Goal: Task Accomplishment & Management: Manage account settings

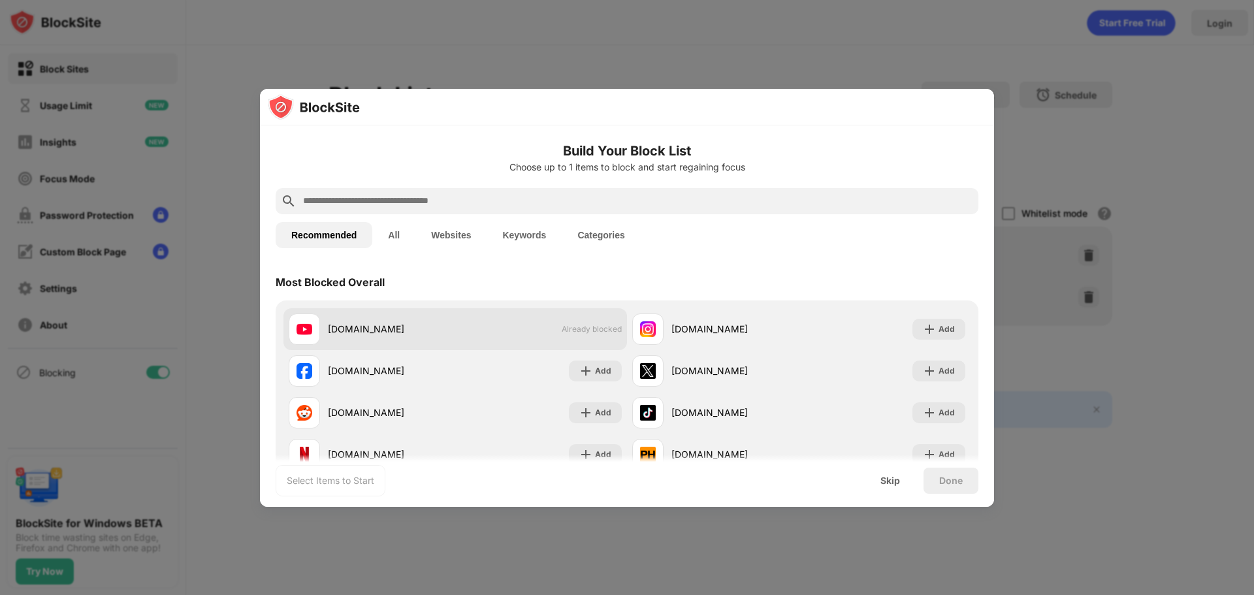
click at [345, 333] on div "youtube.com" at bounding box center [391, 329] width 127 height 14
click at [515, 328] on div "youtube.com Already blocked" at bounding box center [454, 329] width 343 height 42
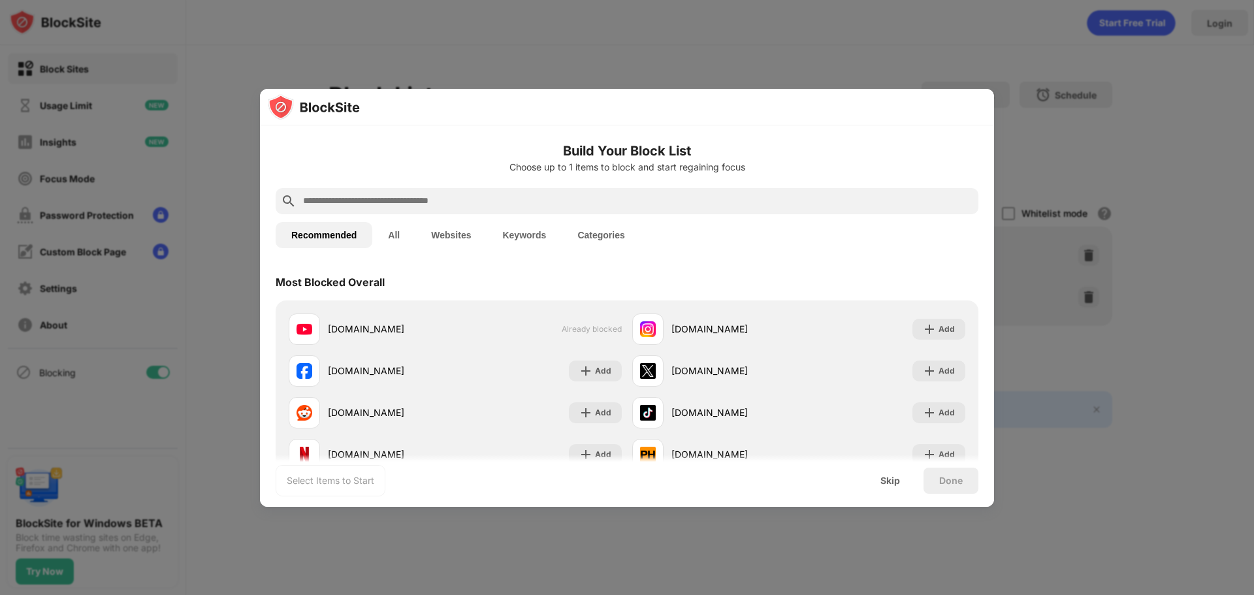
click at [394, 240] on button "All" at bounding box center [393, 235] width 43 height 26
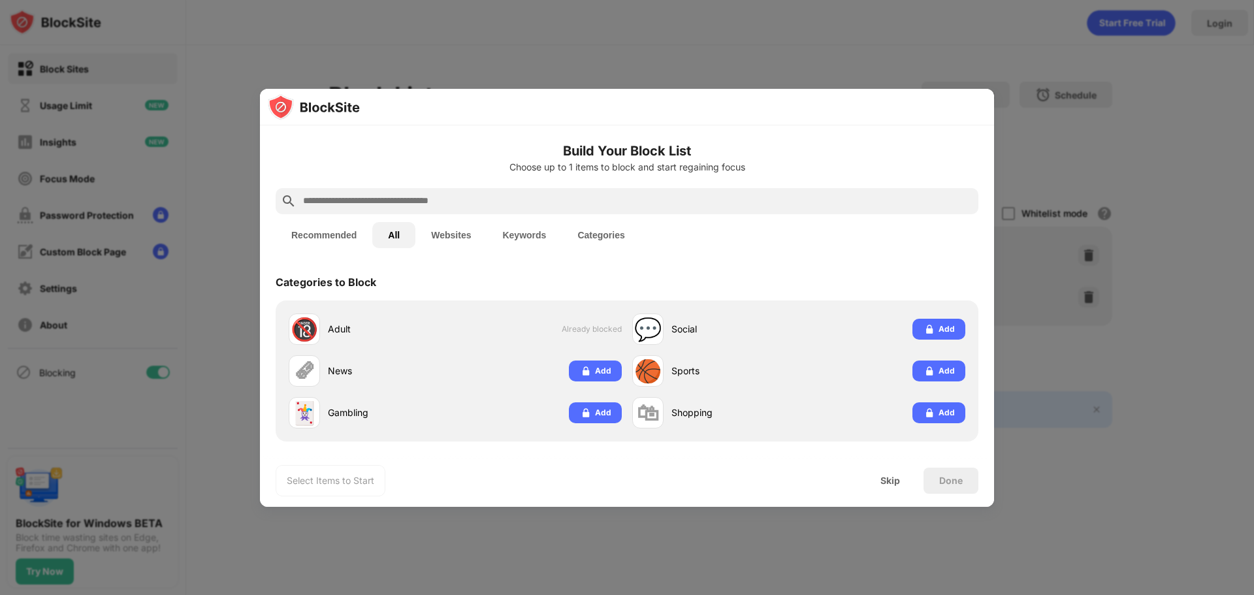
click at [460, 238] on button "Websites" at bounding box center [450, 235] width 71 height 26
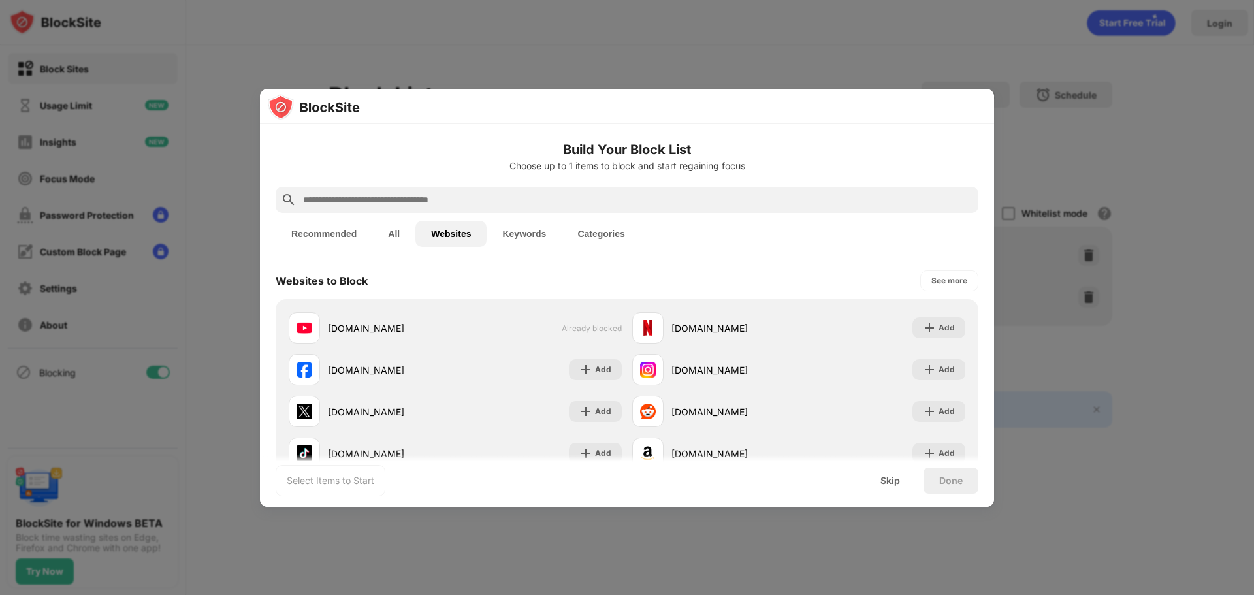
click at [421, 234] on button "Websites" at bounding box center [450, 234] width 71 height 26
click at [402, 234] on button "All" at bounding box center [393, 234] width 43 height 26
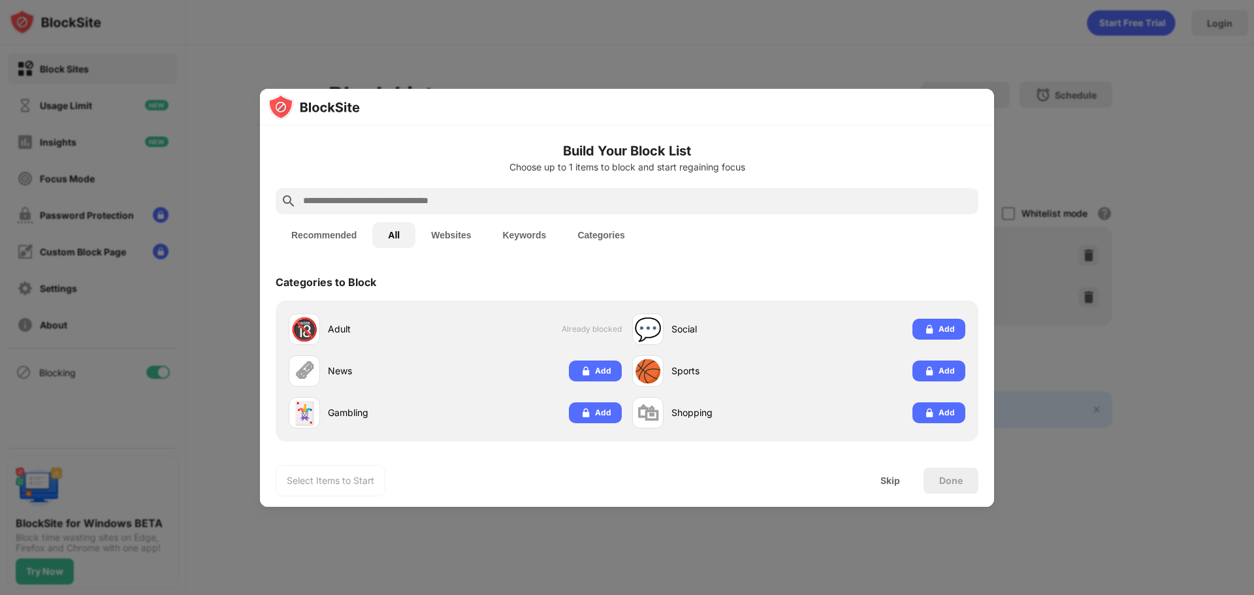
click at [498, 236] on button "Keywords" at bounding box center [523, 235] width 75 height 26
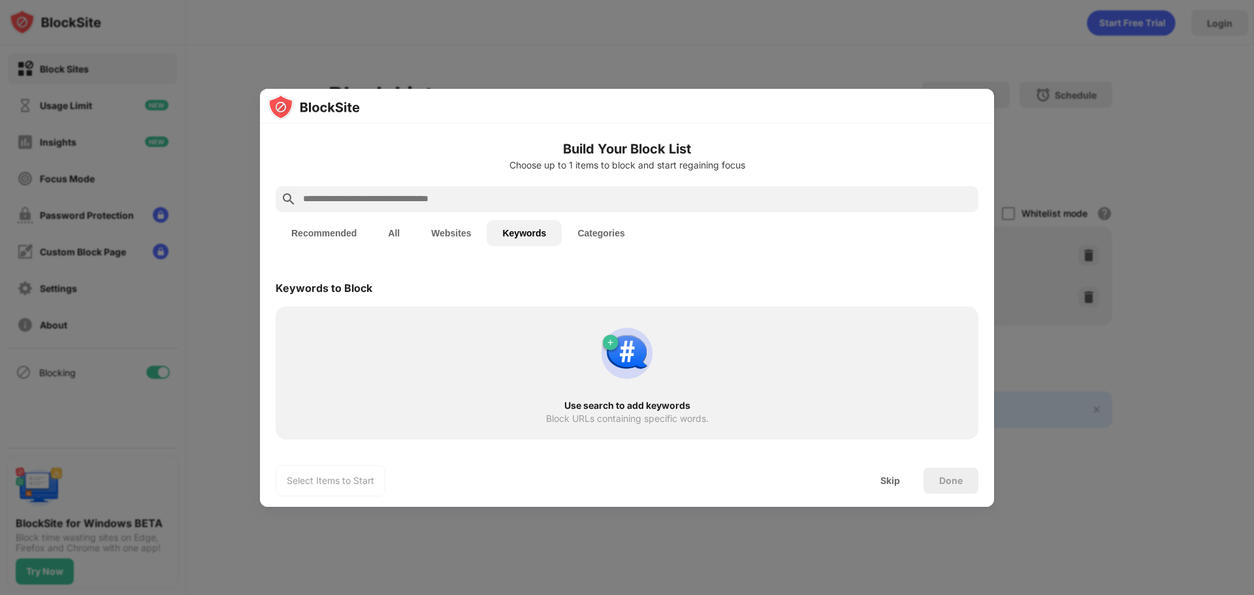
click at [589, 238] on button "Categories" at bounding box center [601, 233] width 78 height 26
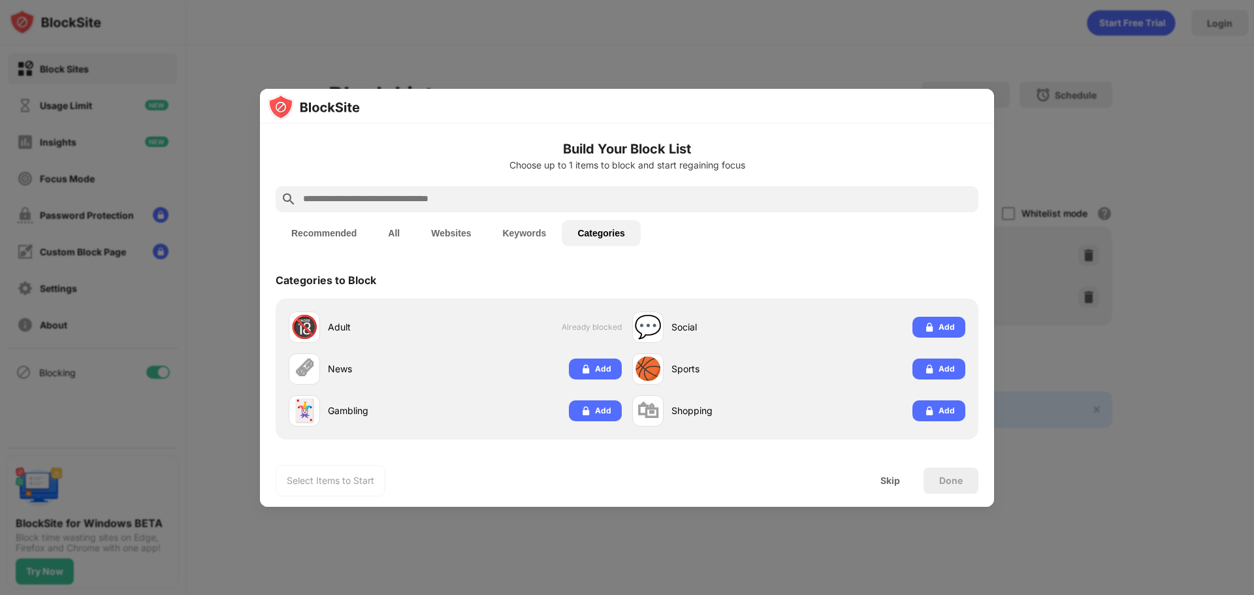
click at [308, 228] on button "Recommended" at bounding box center [324, 233] width 97 height 26
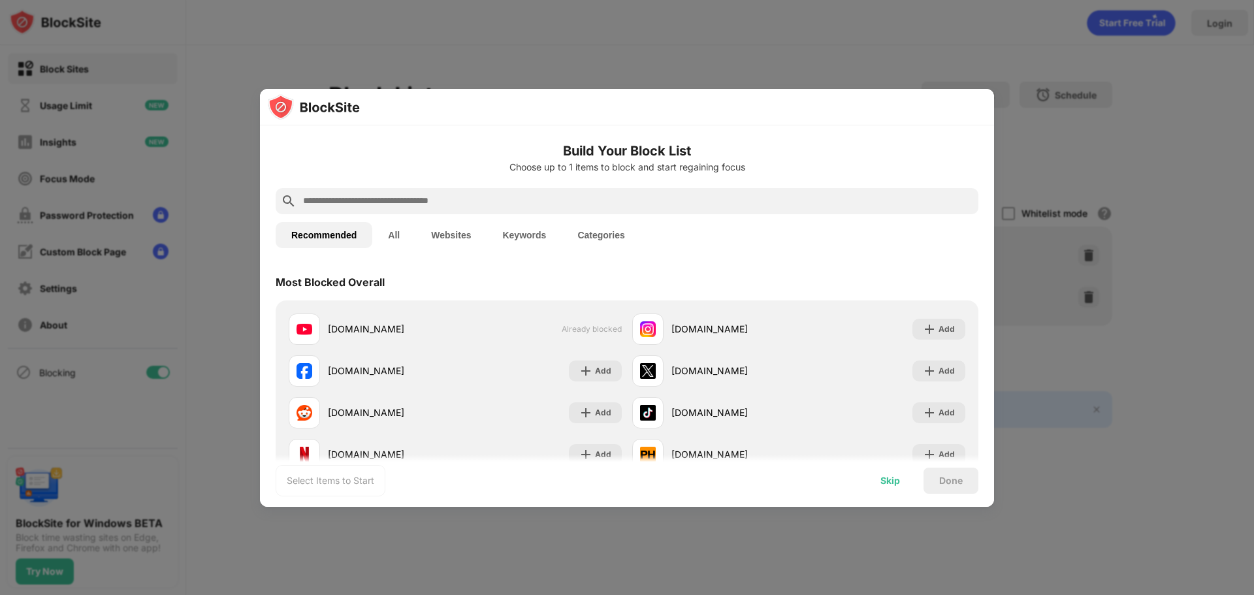
drag, startPoint x: 361, startPoint y: 325, endPoint x: 891, endPoint y: 490, distance: 555.2
click at [891, 490] on div "Skip" at bounding box center [890, 481] width 51 height 26
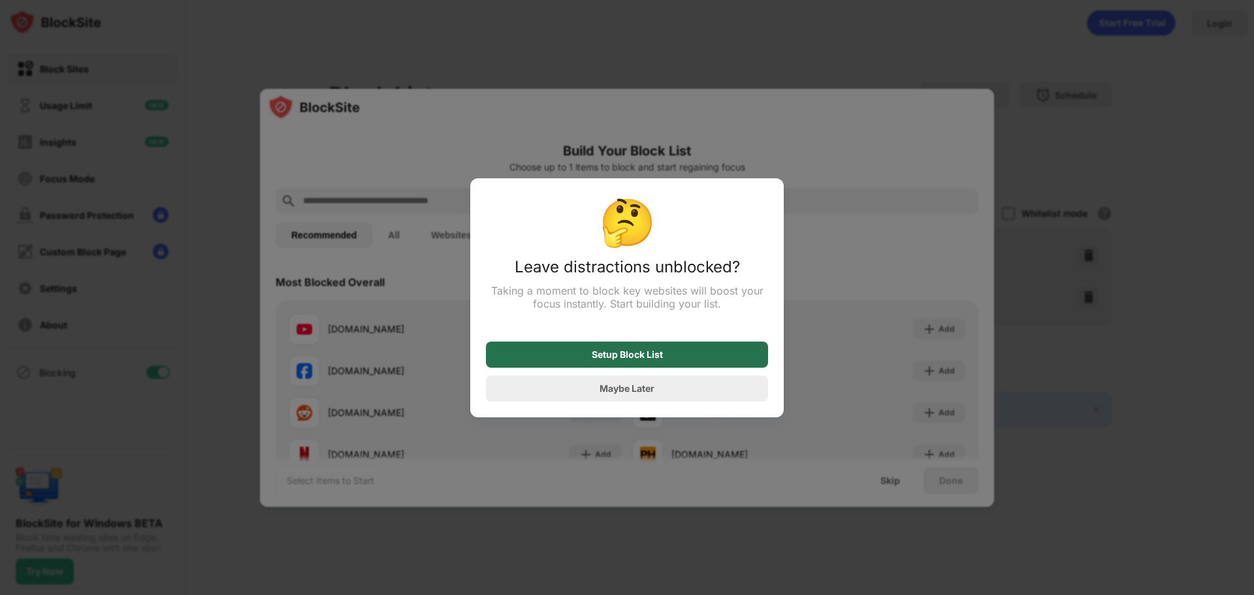
click at [625, 363] on div "Setup Block List" at bounding box center [627, 355] width 282 height 26
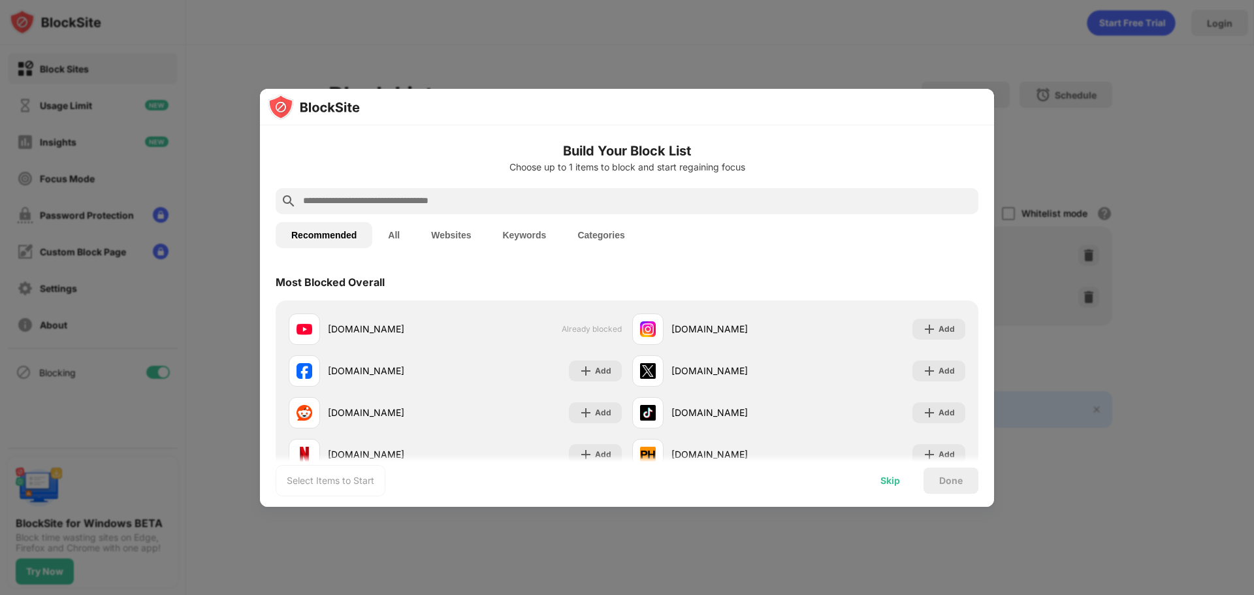
click at [890, 483] on div "Skip" at bounding box center [890, 480] width 20 height 10
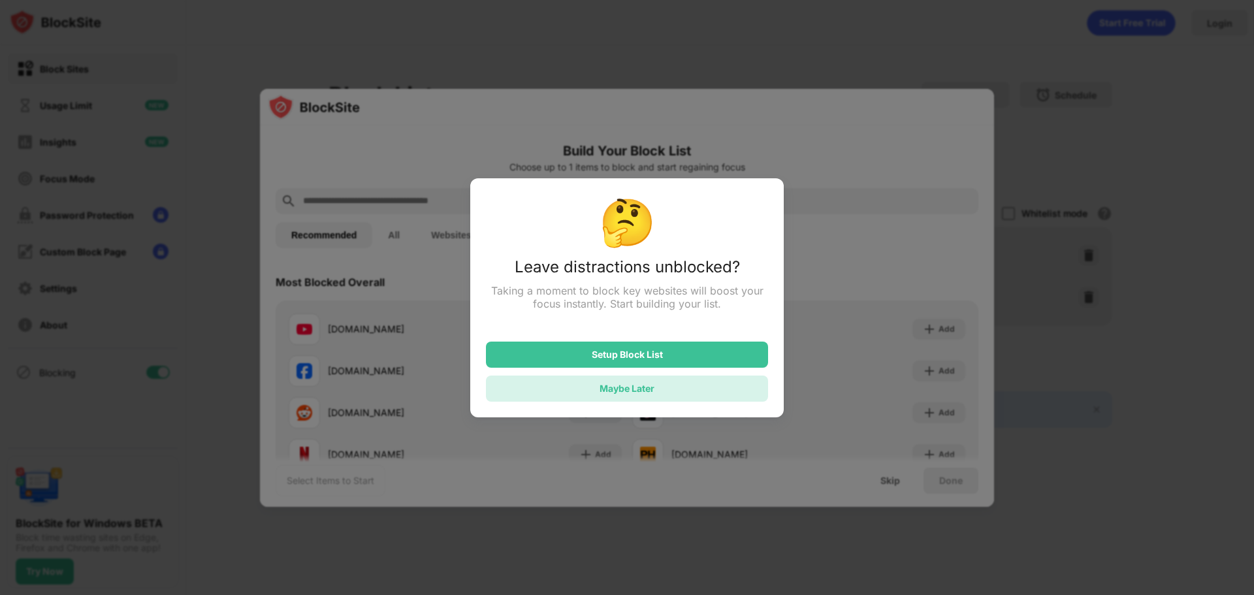
click at [630, 383] on div "Maybe Later" at bounding box center [627, 388] width 282 height 26
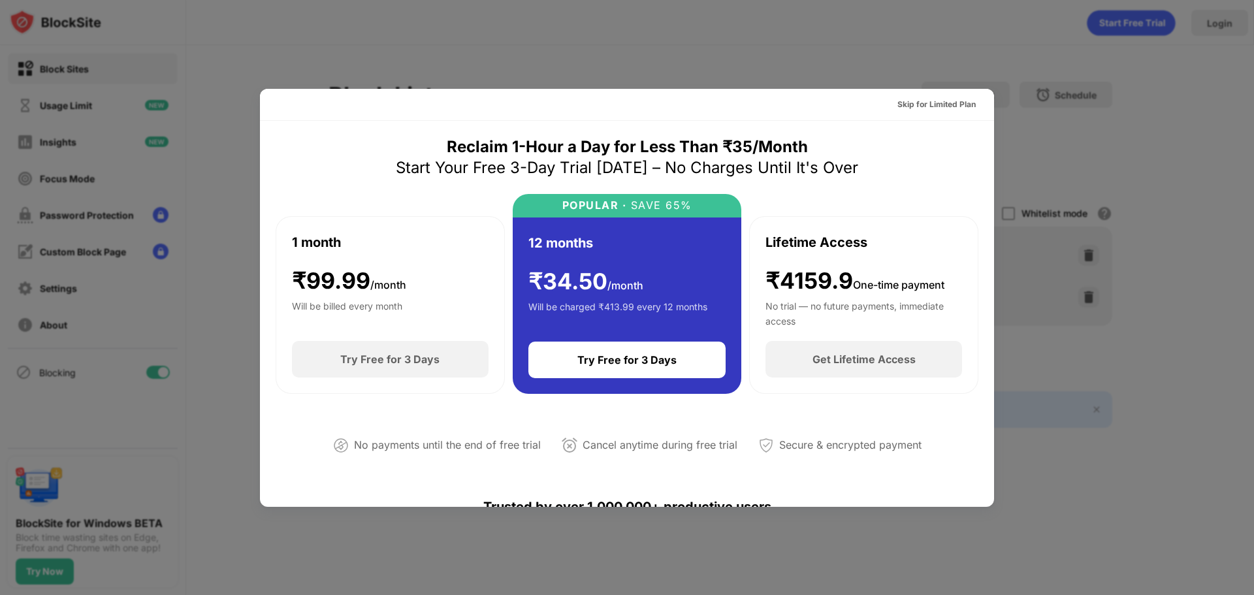
click at [580, 39] on div at bounding box center [627, 297] width 1254 height 595
click at [952, 101] on div "Skip for Limited Plan" at bounding box center [936, 104] width 78 height 13
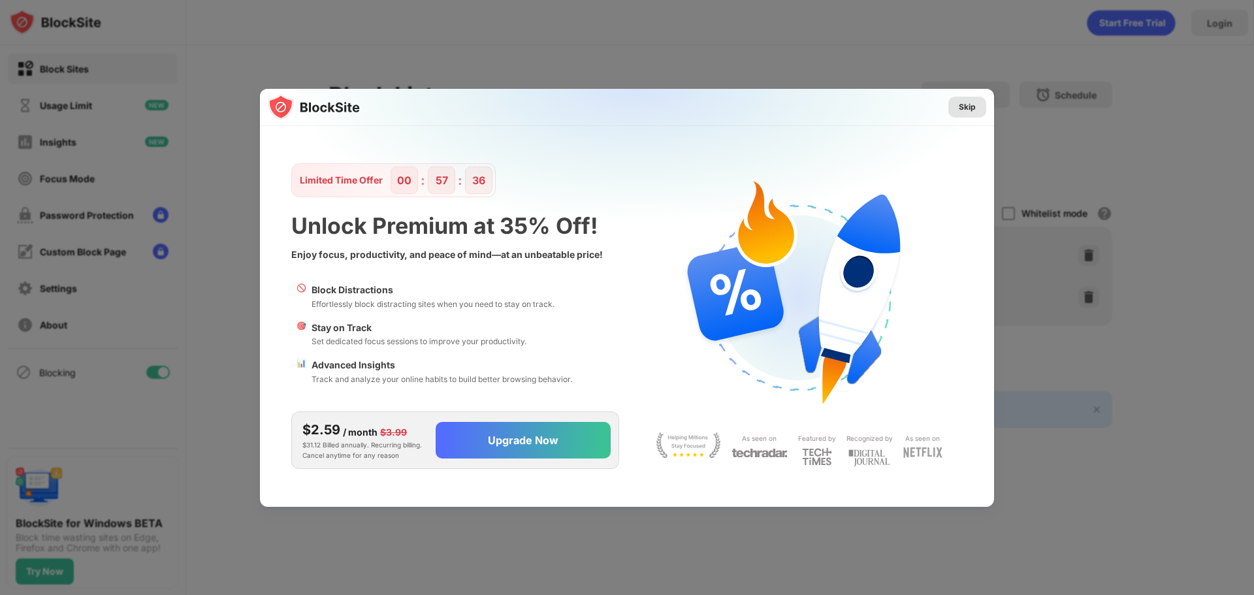
click at [970, 108] on div "Skip" at bounding box center [967, 107] width 17 height 13
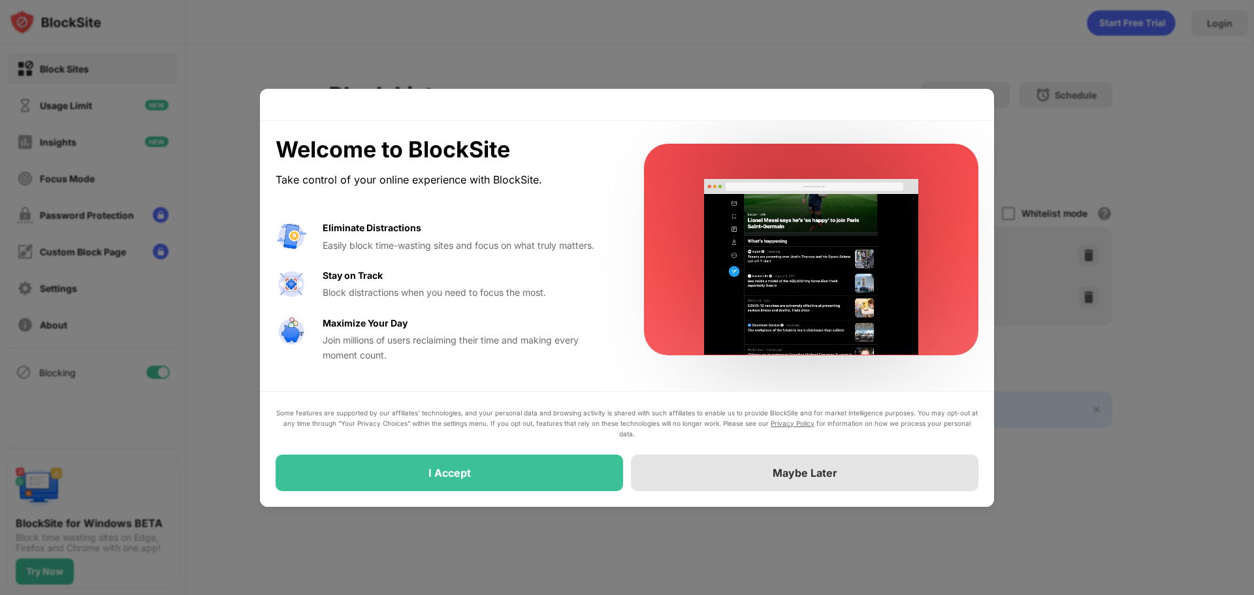
click at [756, 471] on div "Maybe Later" at bounding box center [804, 472] width 347 height 37
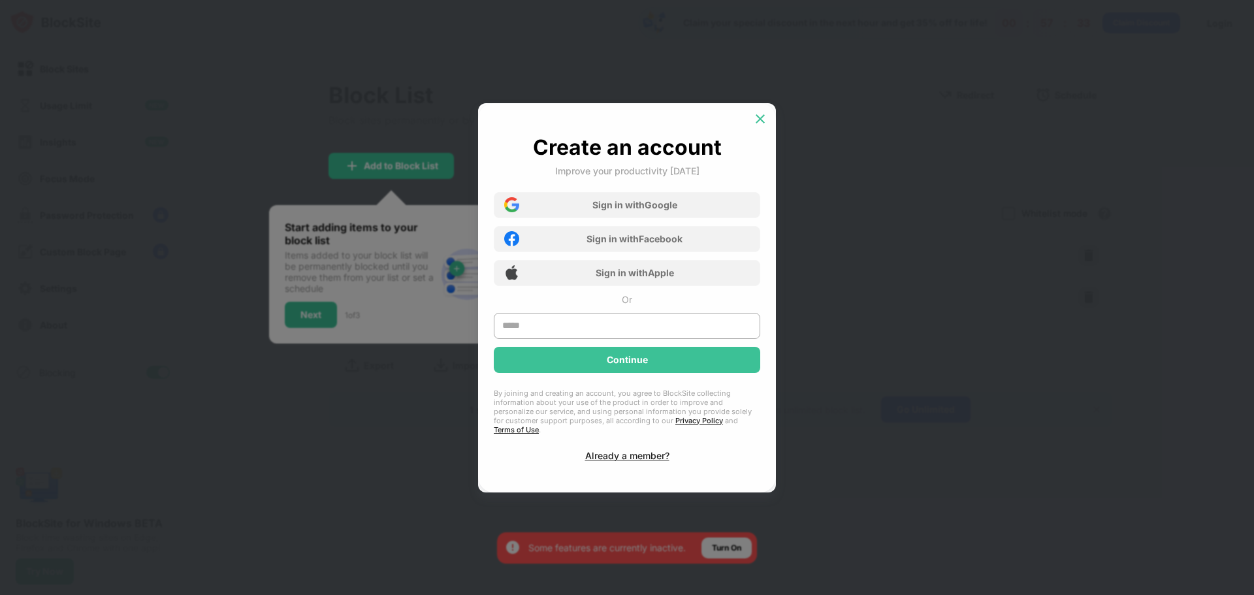
click at [758, 125] on img at bounding box center [760, 118] width 13 height 13
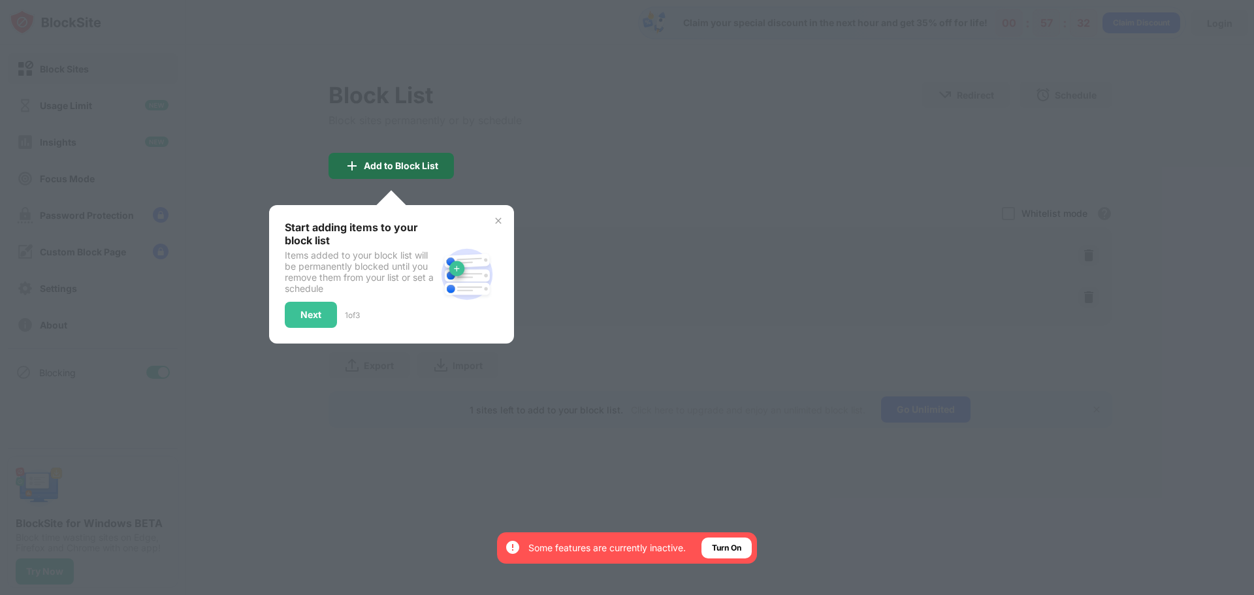
click at [413, 166] on div "Add to Block List" at bounding box center [401, 166] width 74 height 10
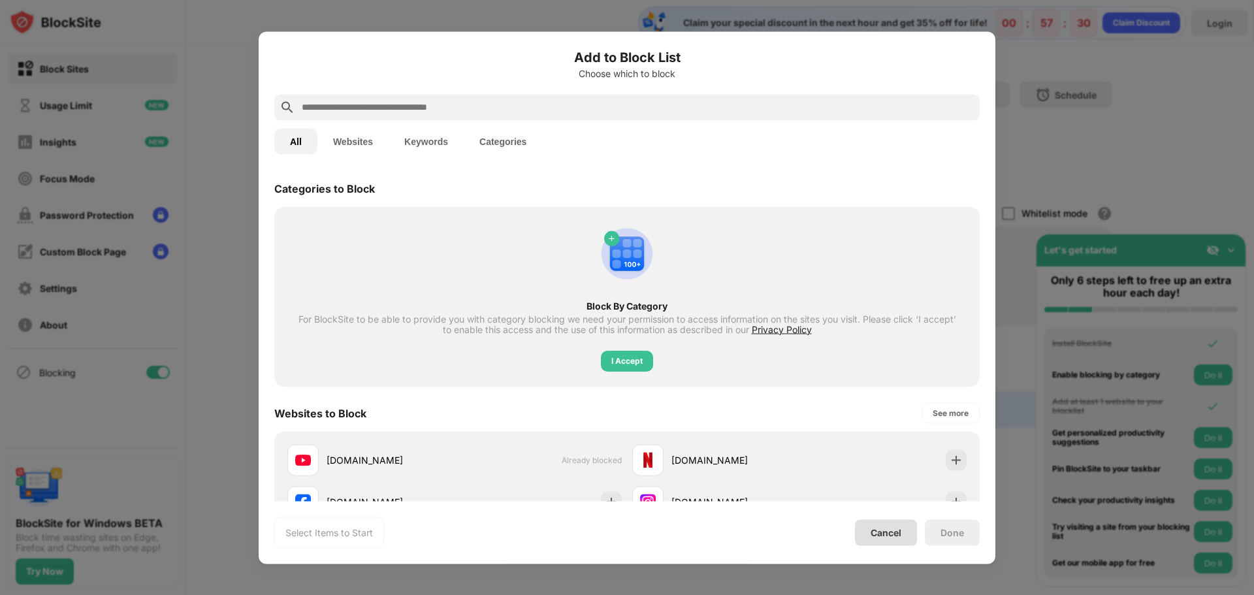
click at [894, 520] on div "Cancel" at bounding box center [886, 532] width 62 height 26
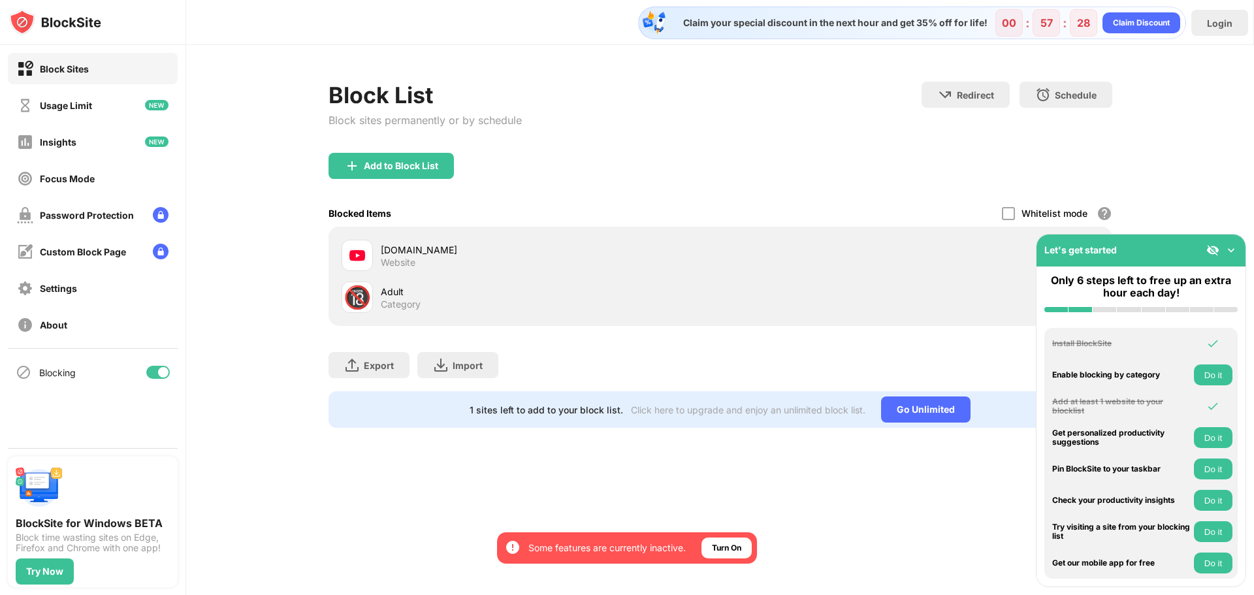
click at [898, 258] on div "youtube.com Website" at bounding box center [720, 255] width 768 height 42
click at [1228, 249] on img at bounding box center [1230, 250] width 13 height 13
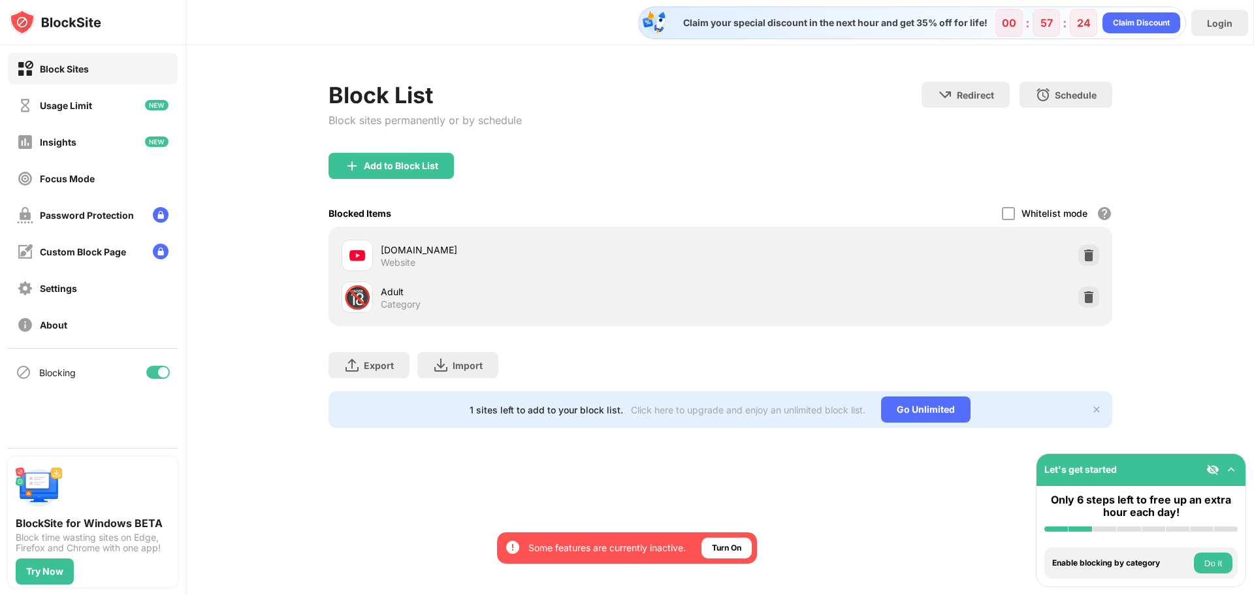
click at [367, 260] on div at bounding box center [357, 255] width 31 height 31
click at [1089, 255] on img at bounding box center [1088, 255] width 13 height 13
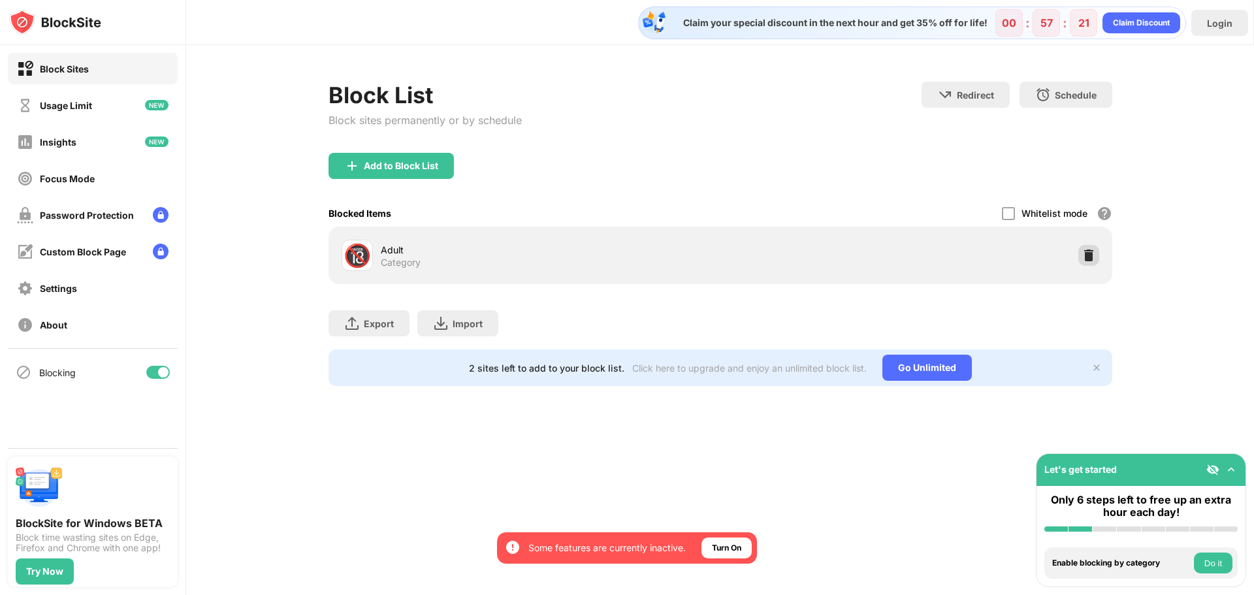
click at [1092, 254] on img at bounding box center [1088, 255] width 13 height 13
